Goal: Navigation & Orientation: Go to known website

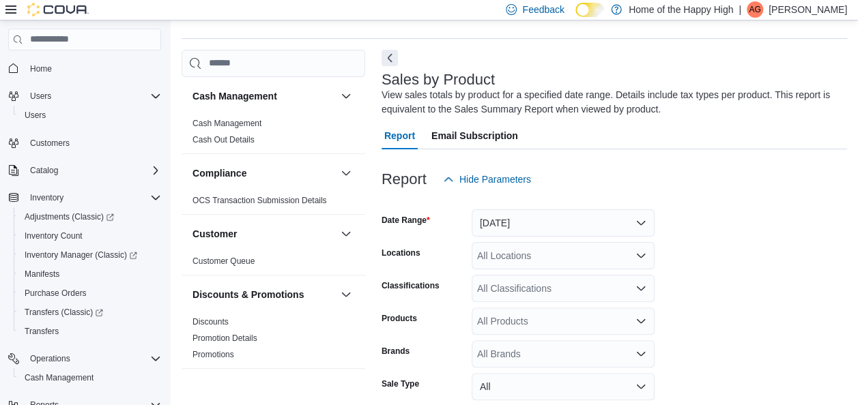
scroll to position [46, 0]
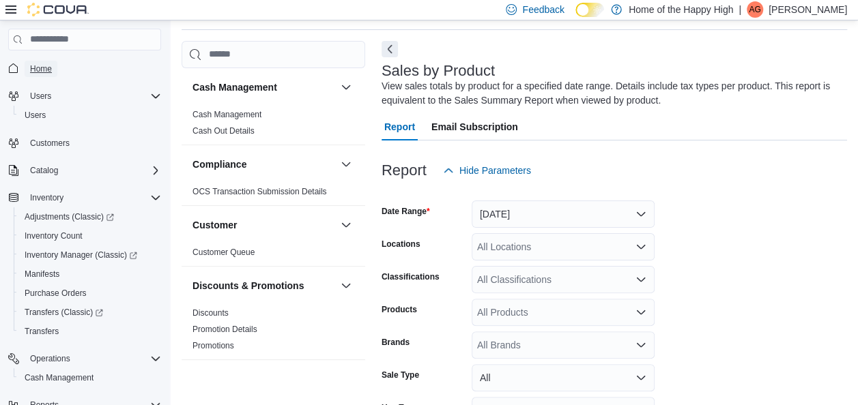
click at [37, 65] on span "Home" at bounding box center [41, 68] width 22 height 11
